Goal: Check status: Check status

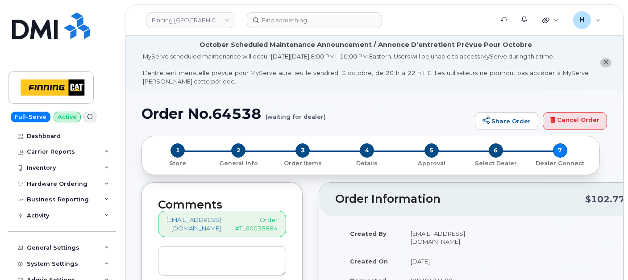
scroll to position [198, 0]
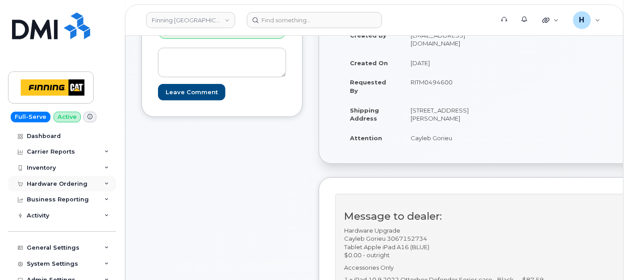
click at [66, 179] on div "Hardware Ordering" at bounding box center [62, 184] width 108 height 16
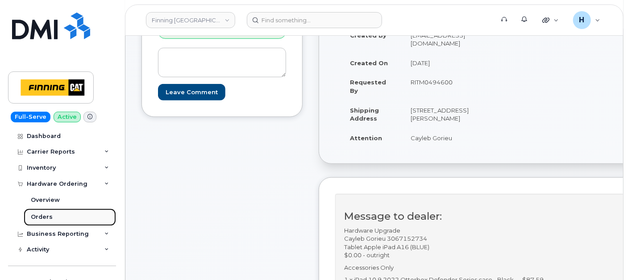
click at [59, 209] on link "Orders" at bounding box center [70, 217] width 92 height 17
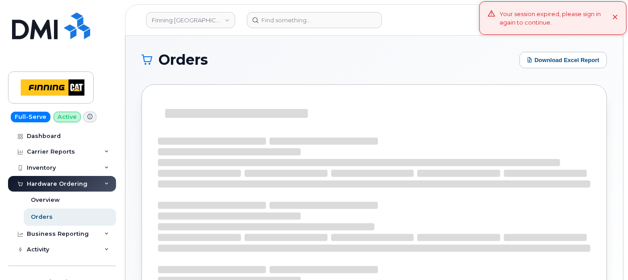
drag, startPoint x: 585, startPoint y: 28, endPoint x: 109, endPoint y: 10, distance: 476.4
click at [584, 28] on div "Your session expired, please sign in again to continue." at bounding box center [553, 17] width 147 height 33
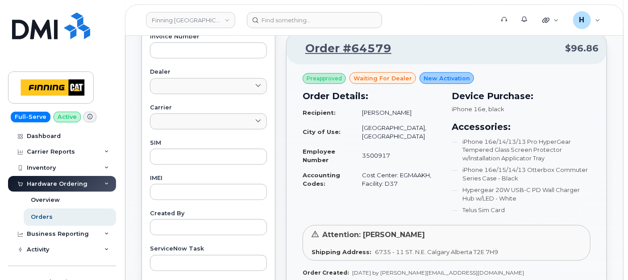
scroll to position [447, 0]
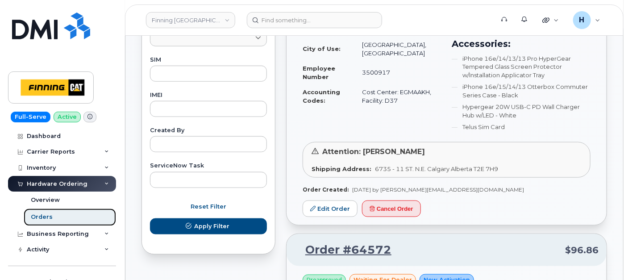
click at [49, 216] on div "Orders" at bounding box center [42, 217] width 22 height 8
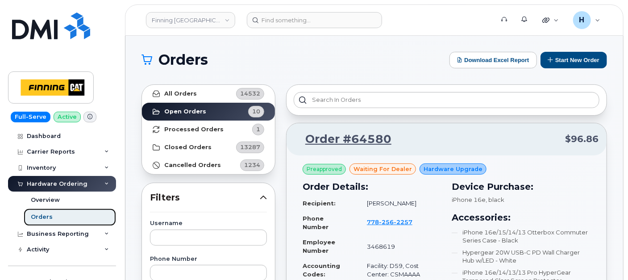
click at [54, 216] on link "Orders" at bounding box center [70, 217] width 92 height 17
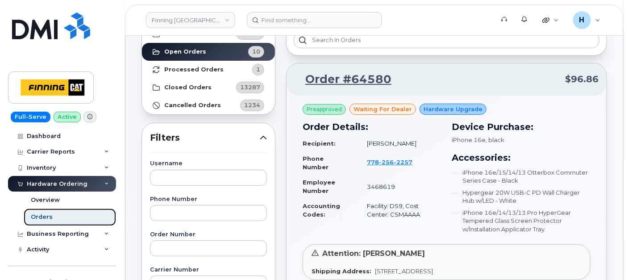
scroll to position [149, 0]
